Goal: Browse casually

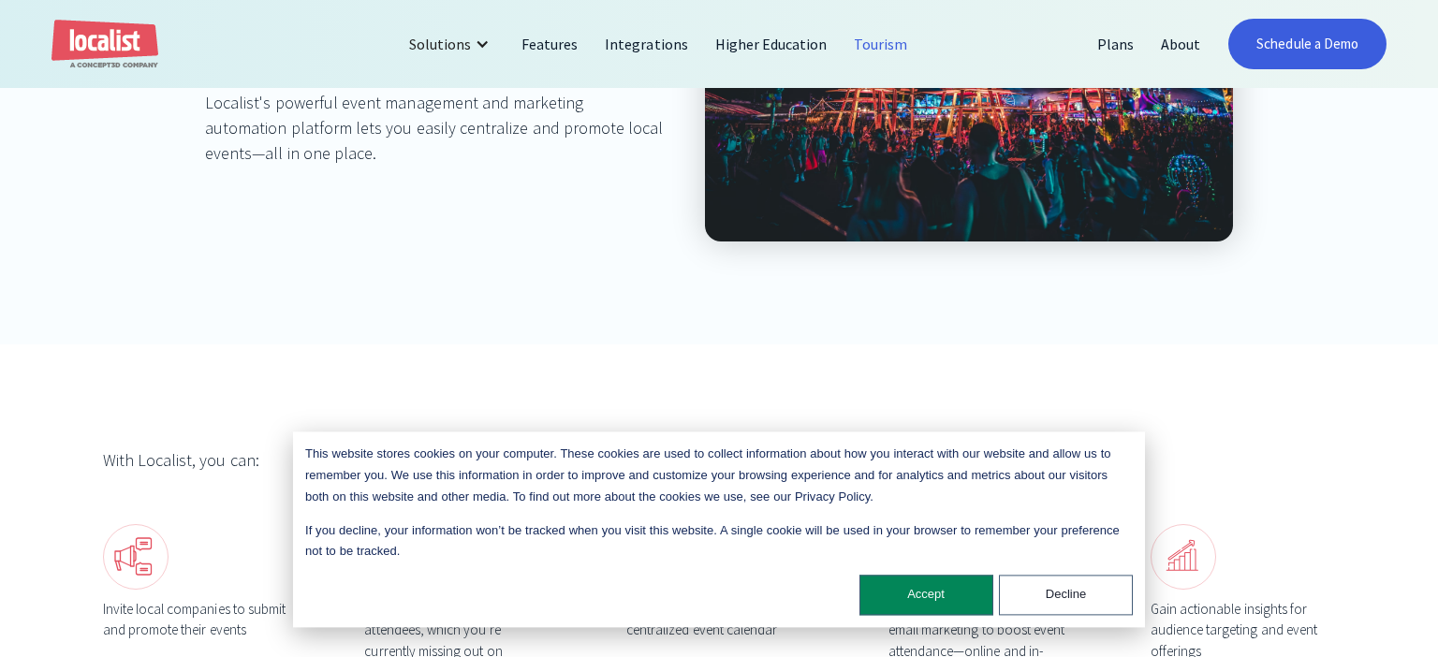
scroll to position [494, 0]
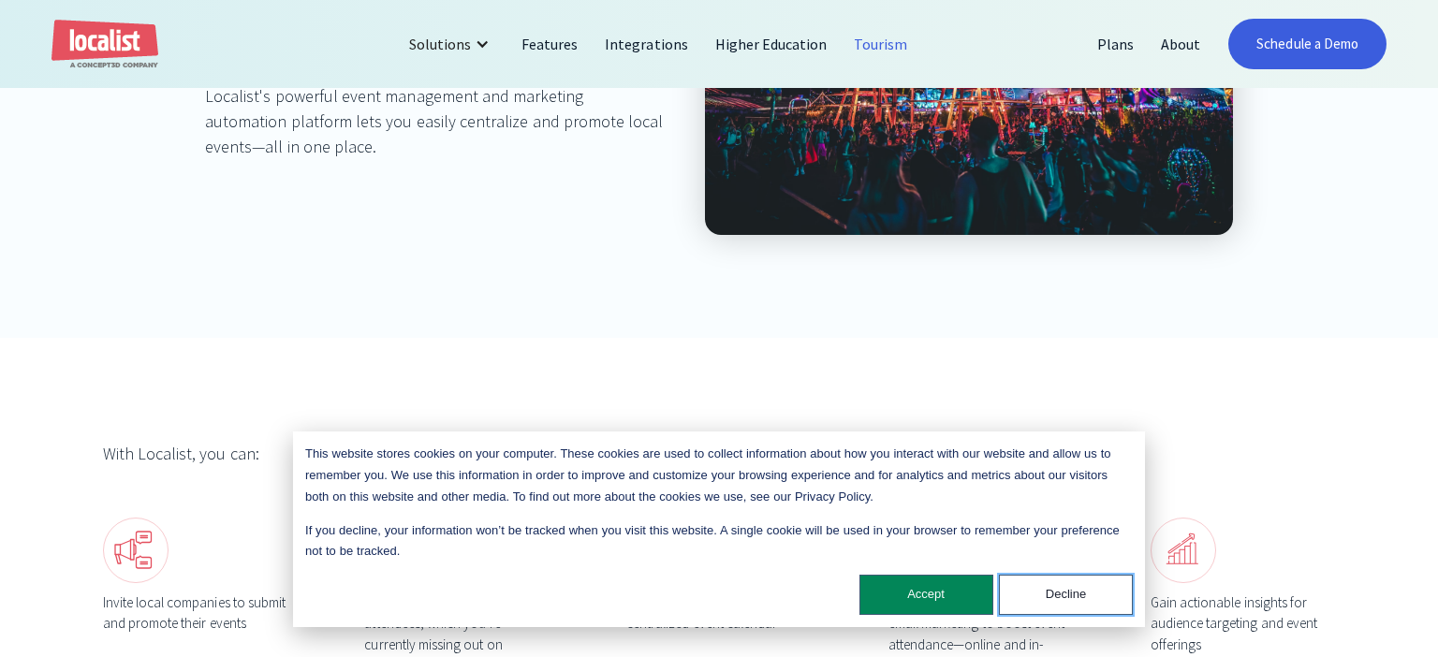
click at [1038, 590] on button "Decline" at bounding box center [1066, 595] width 134 height 40
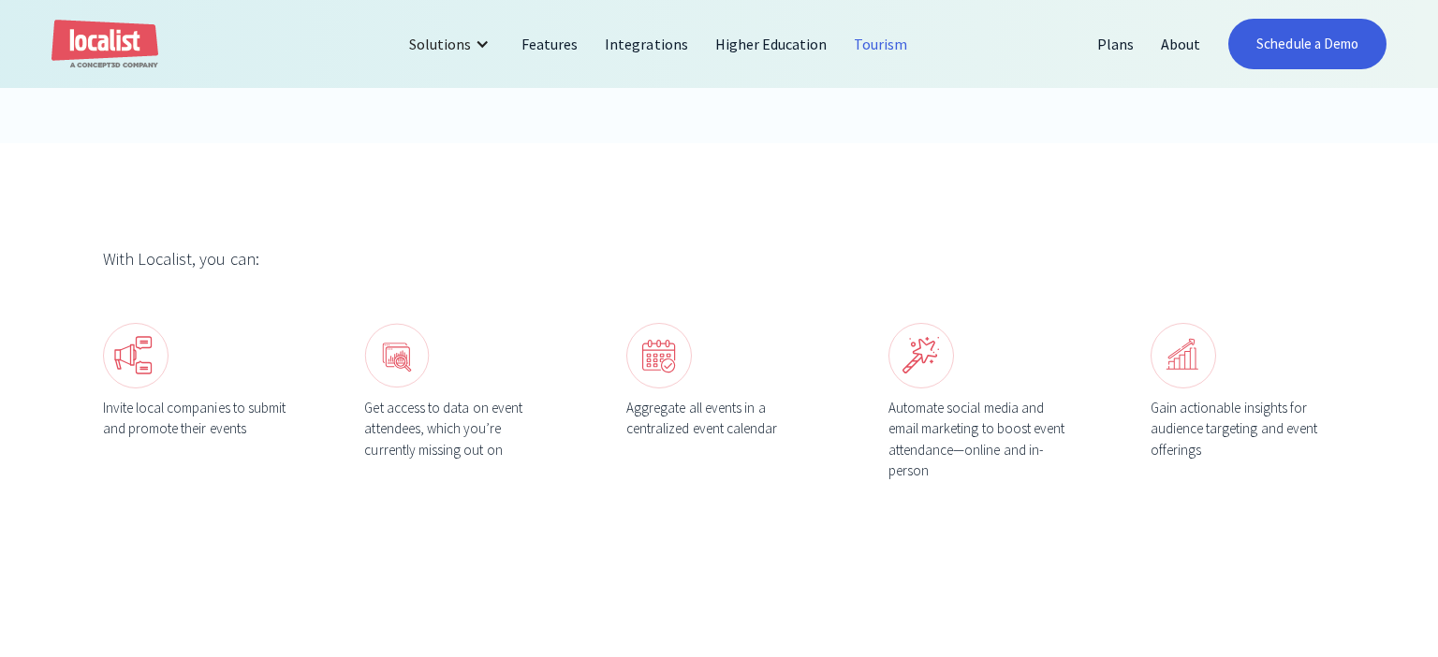
scroll to position [692, 0]
click at [454, 234] on div "With Localist, you can: Invite local companies to submit and promote their even…" at bounding box center [719, 360] width 1438 height 441
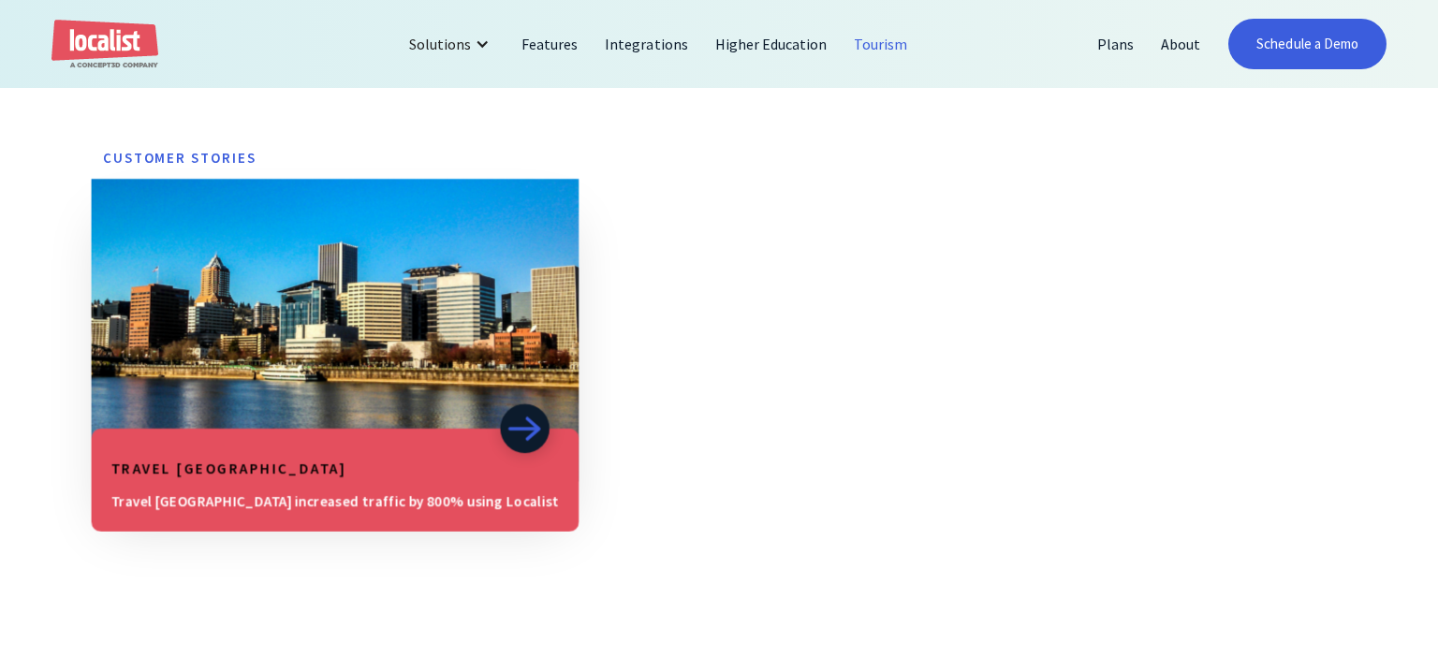
scroll to position [1765, 0]
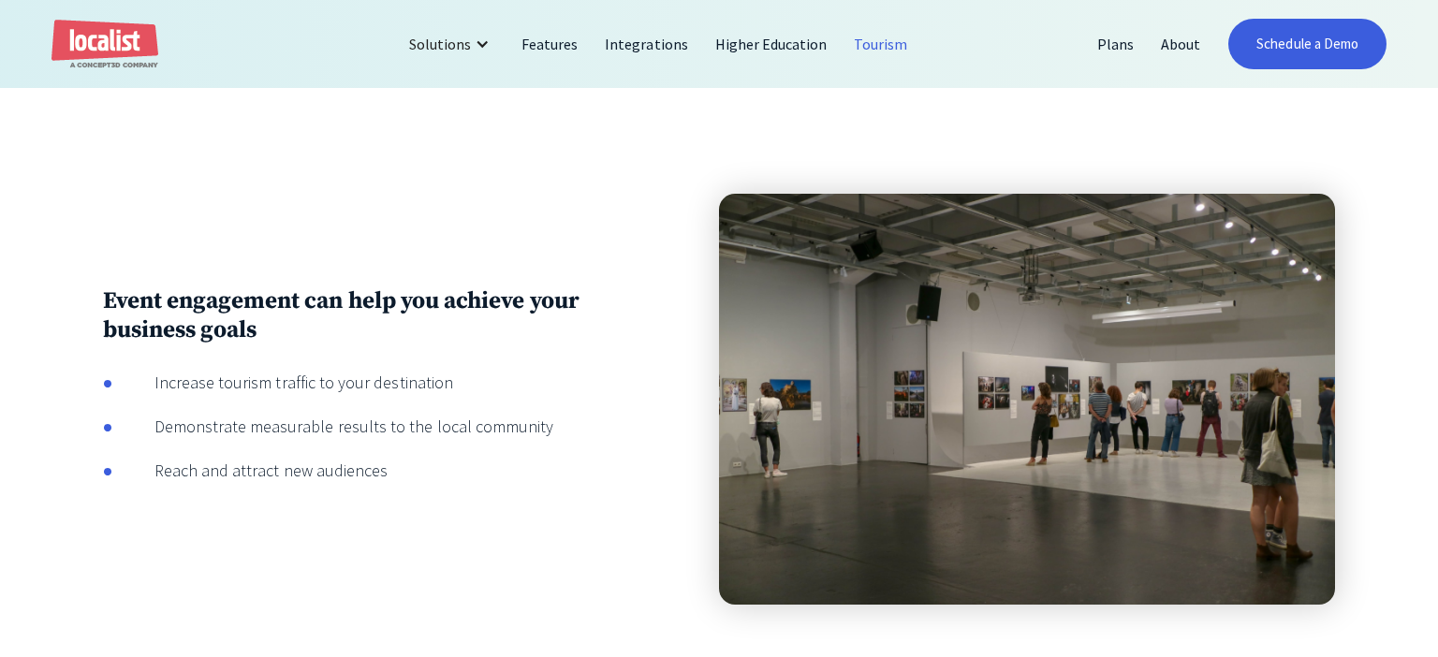
click at [263, 197] on div "Event engagement can help you achieve your business goals Increase tourism traf…" at bounding box center [719, 399] width 1233 height 411
click at [387, 217] on div "Event engagement can help you achieve your business goals Increase tourism traf…" at bounding box center [719, 399] width 1233 height 411
click at [388, 216] on div "Event engagement can help you achieve your business goals Increase tourism traf…" at bounding box center [719, 399] width 1233 height 411
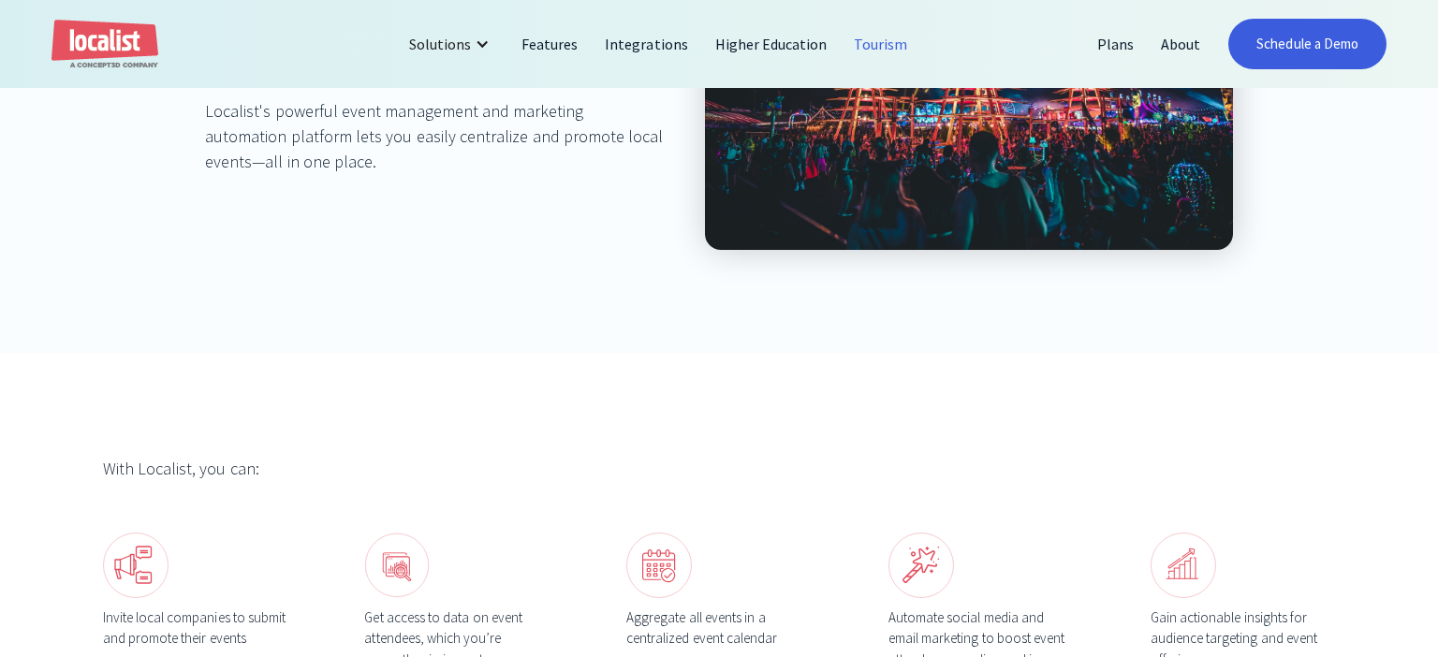
scroll to position [776, 0]
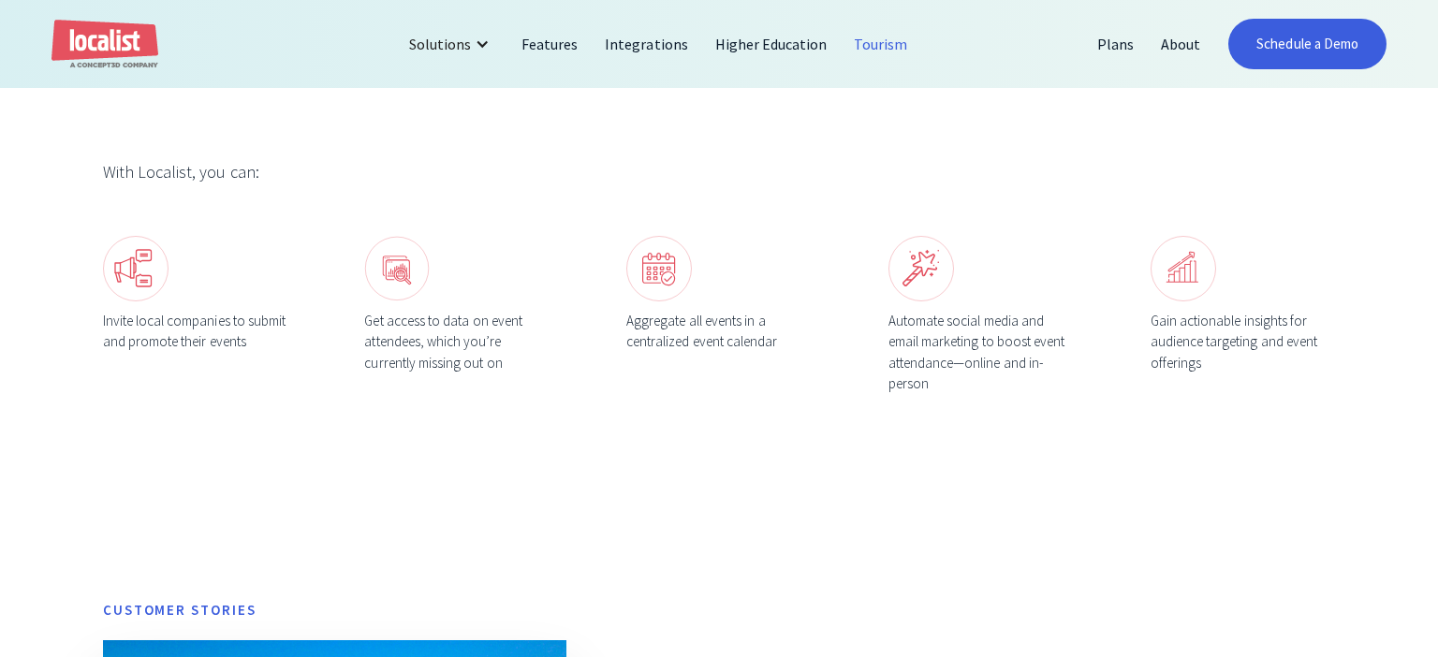
click at [525, 249] on div at bounding box center [456, 269] width 185 height 66
click at [525, 203] on div "With Localist, you can: Invite local companies to submit and promote their even…" at bounding box center [719, 277] width 1233 height 236
click at [264, 468] on div "With Localist, you can: Invite local companies to submit and promote their even…" at bounding box center [719, 276] width 1438 height 441
click at [267, 465] on div "With Localist, you can: Invite local companies to submit and promote their even…" at bounding box center [719, 276] width 1438 height 441
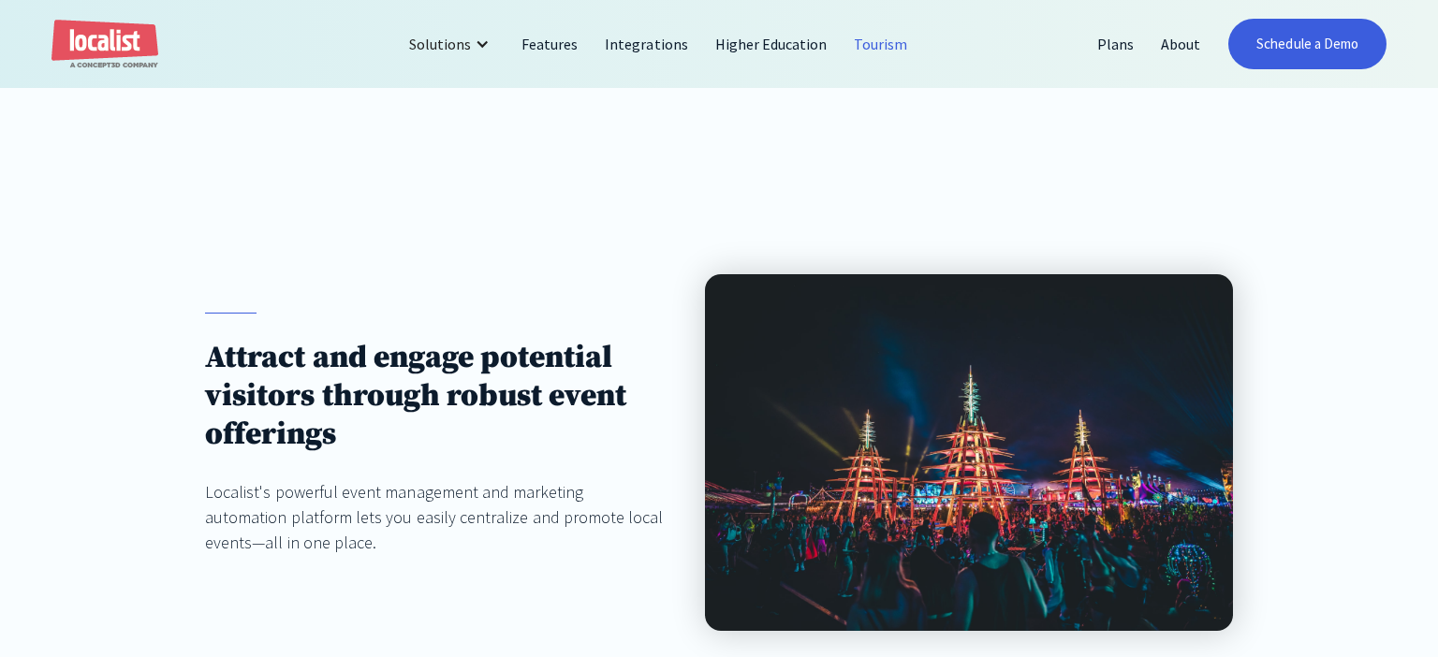
scroll to position [0, 0]
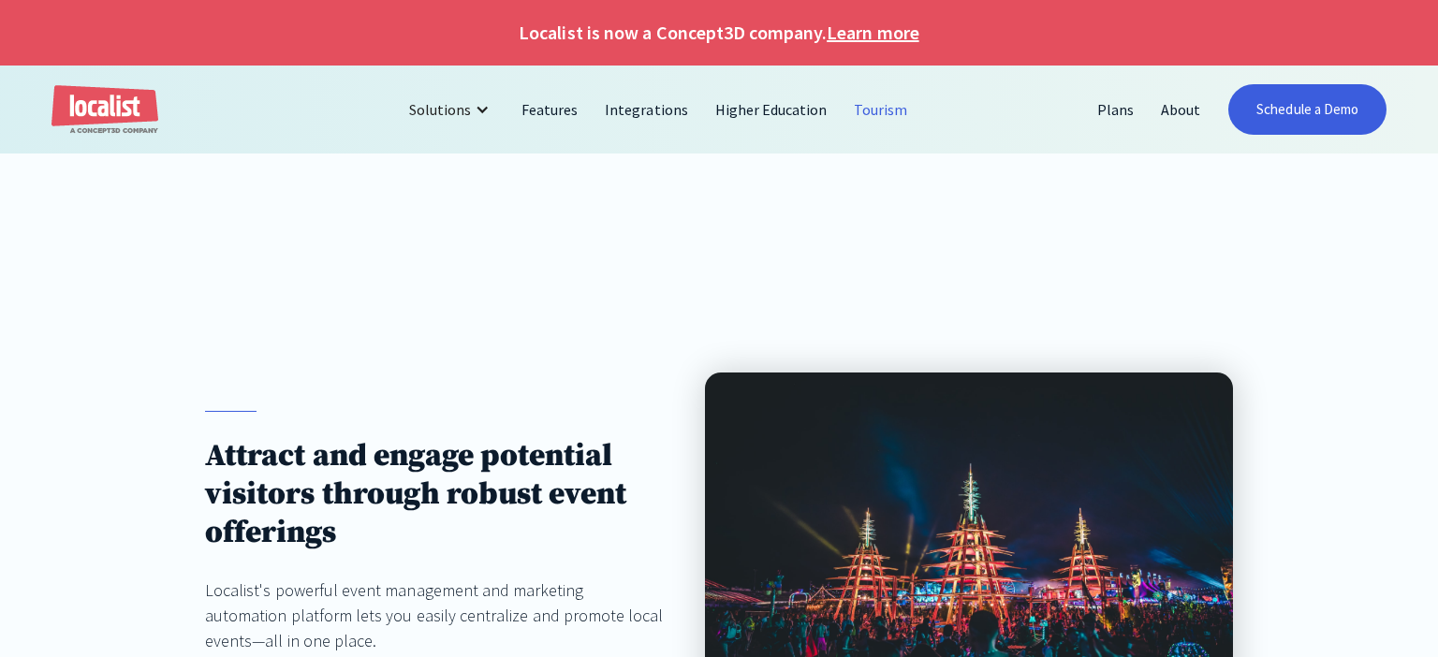
click at [947, 281] on div "Attract and engage potential visitors through robust event offerings Localist's…" at bounding box center [719, 551] width 1438 height 563
click at [893, 294] on div "Attract and engage potential visitors through robust event offerings Localist's…" at bounding box center [719, 551] width 1438 height 563
